Goal: Information Seeking & Learning: Find specific page/section

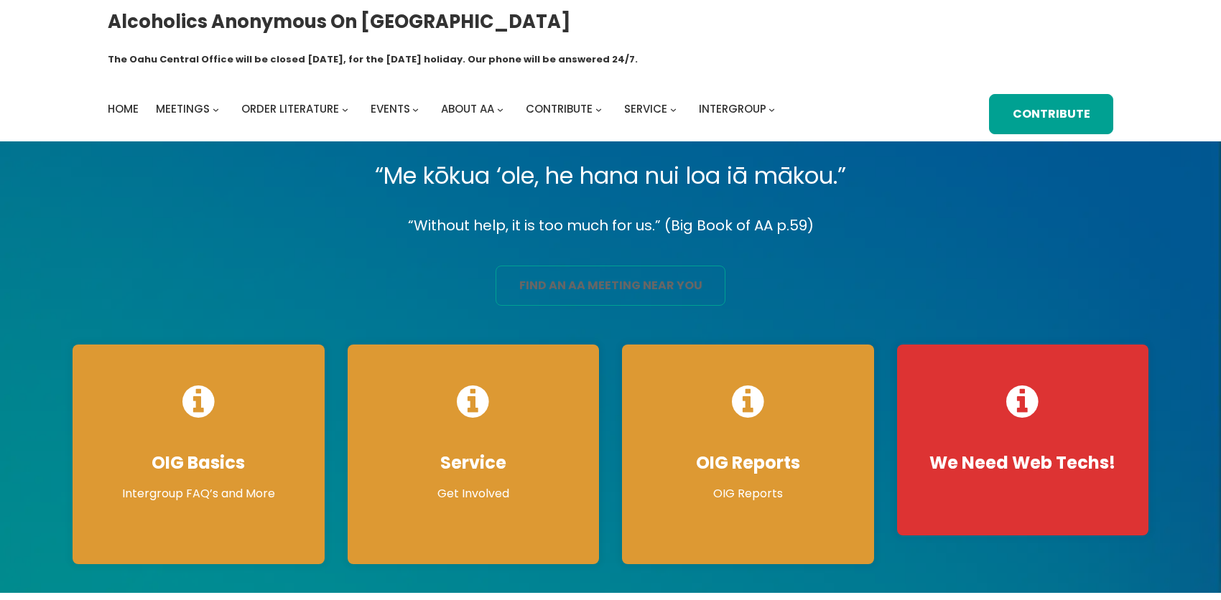
click at [664, 278] on link "find an aa meeting near you" at bounding box center [611, 286] width 230 height 40
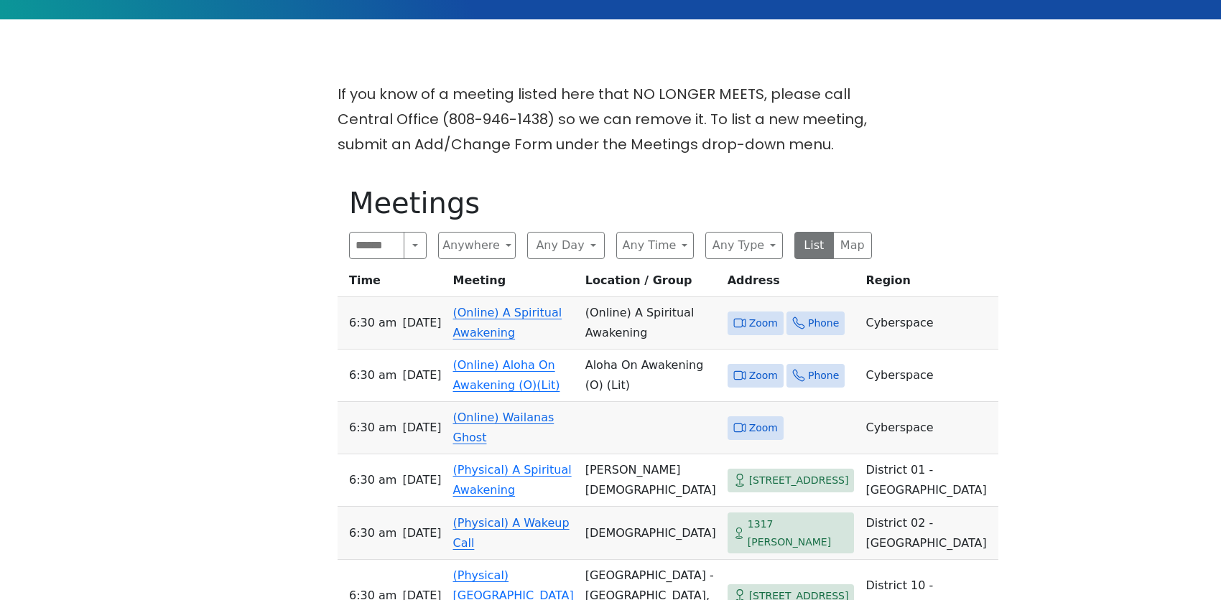
click at [503, 350] on td "(Online) Aloha On Awakening (O)(Lit)" at bounding box center [513, 376] width 132 height 52
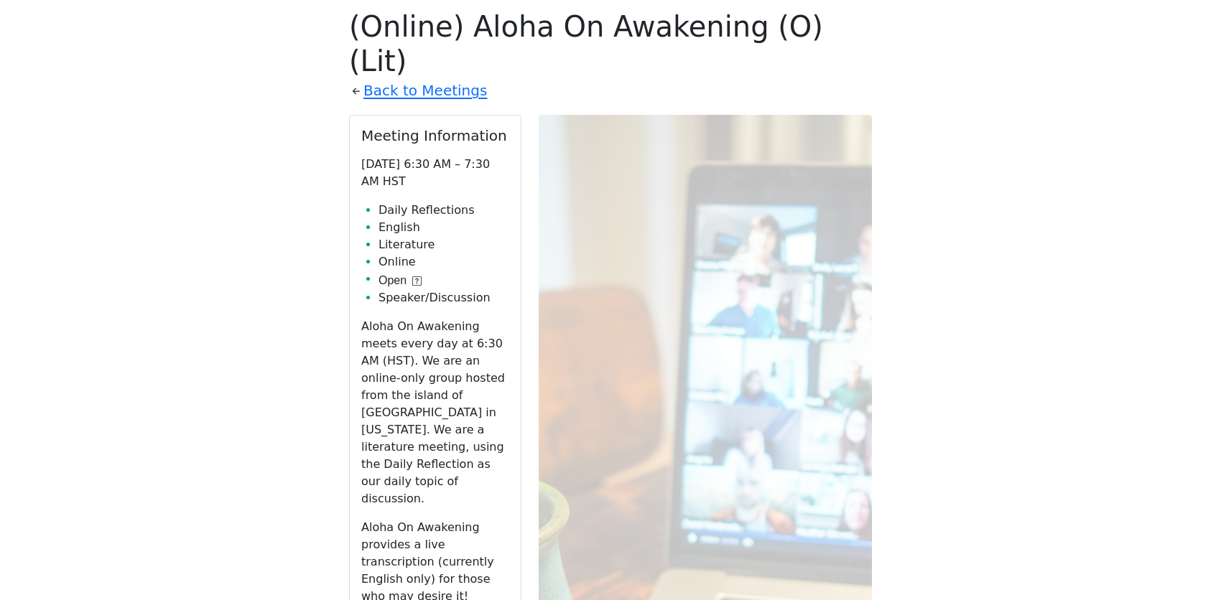
scroll to position [743, 0]
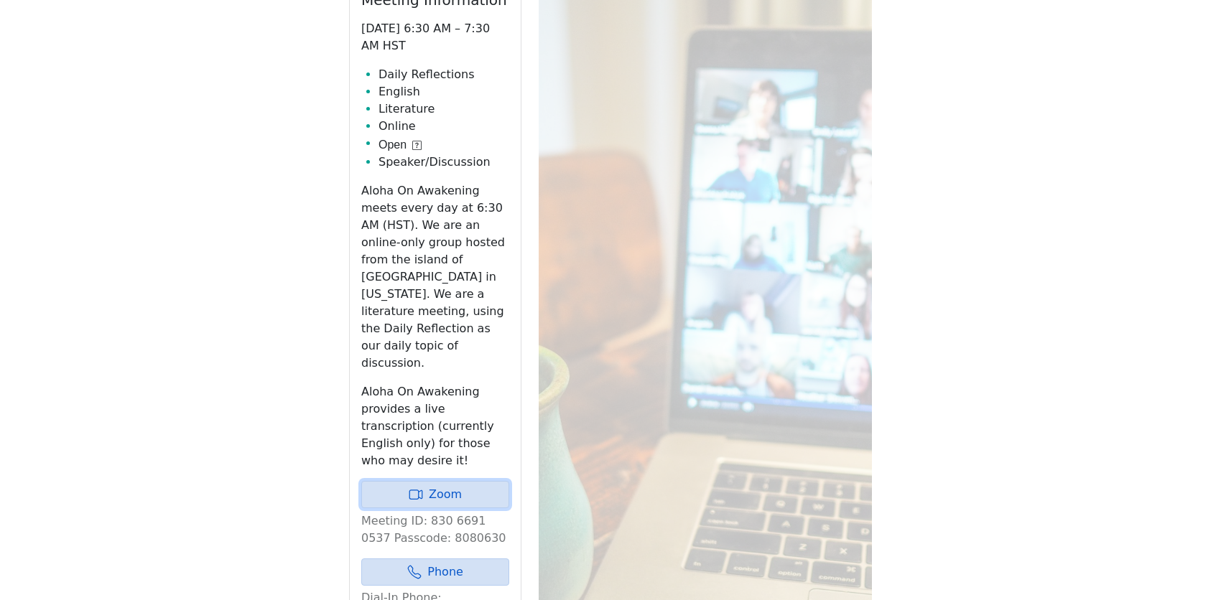
click at [471, 481] on link "Zoom" at bounding box center [435, 494] width 148 height 27
